Goal: Find specific page/section: Find specific page/section

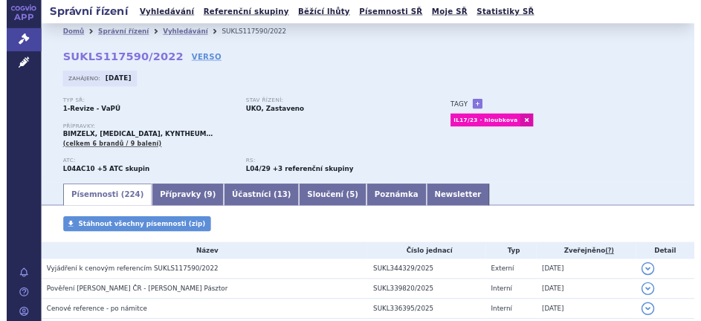
scroll to position [64, 0]
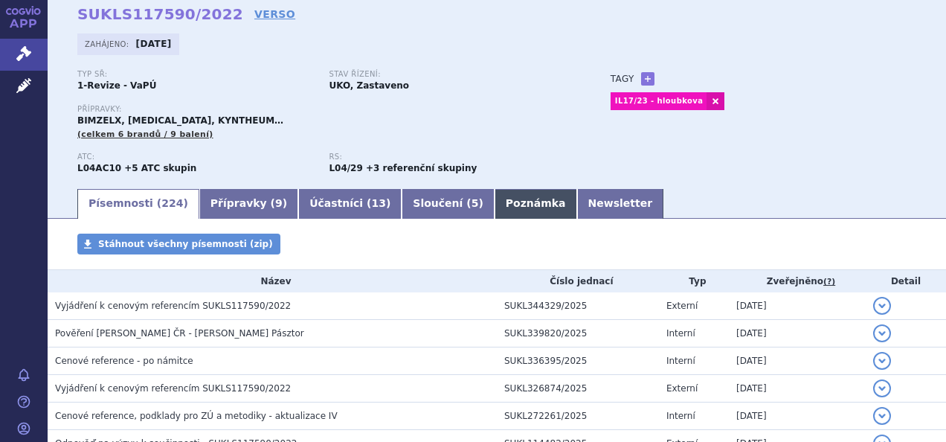
click at [495, 210] on link "Poznámka" at bounding box center [536, 204] width 83 height 30
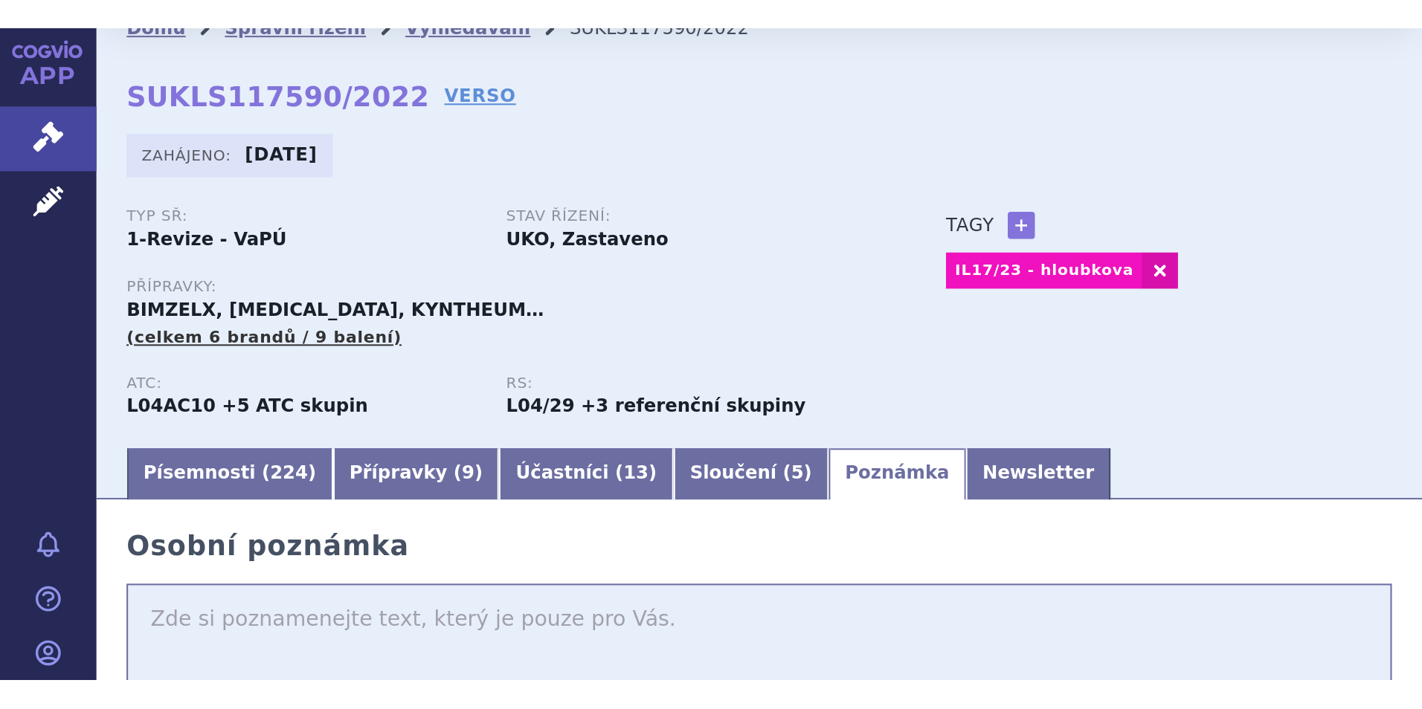
scroll to position [64, 0]
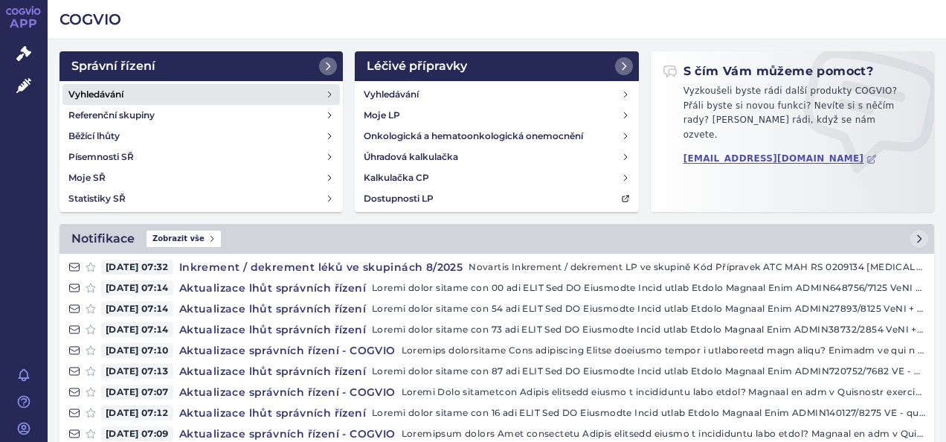
click at [110, 94] on h4 "Vyhledávání" at bounding box center [95, 94] width 55 height 15
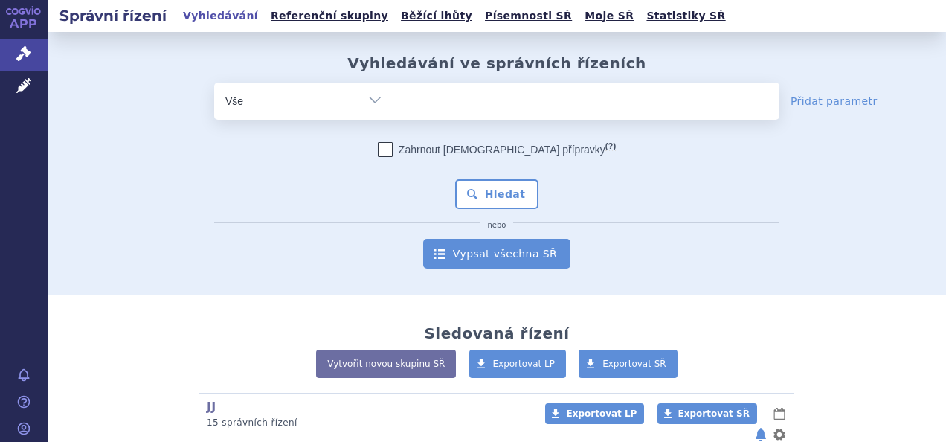
click at [512, 256] on link "Vypsat všechna SŘ" at bounding box center [496, 254] width 147 height 30
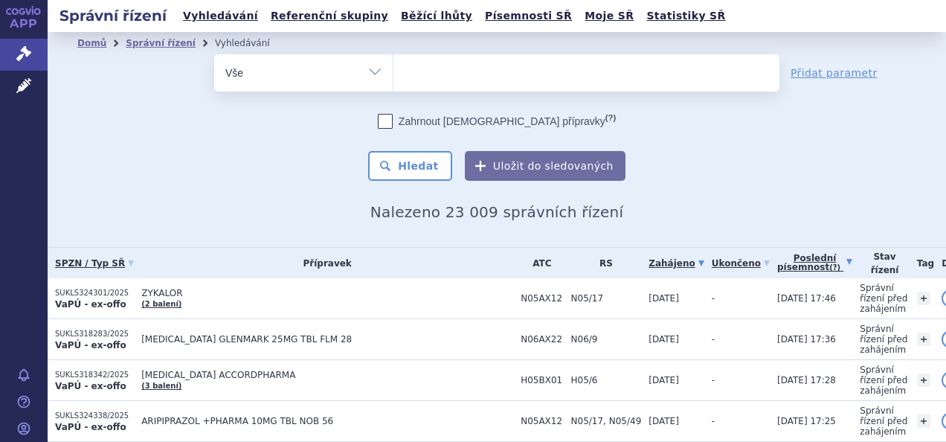
click at [777, 266] on link "Poslední písemnost (?)" at bounding box center [814, 263] width 75 height 30
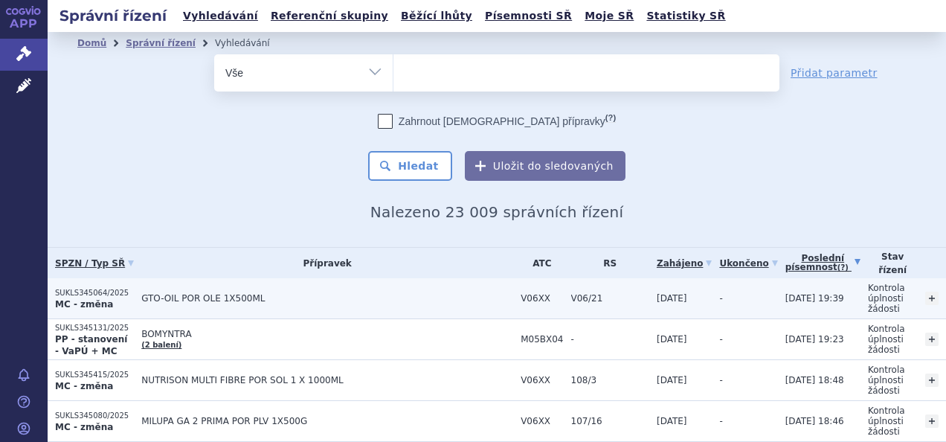
scroll to position [28, 0]
